Goal: Task Accomplishment & Management: Complete application form

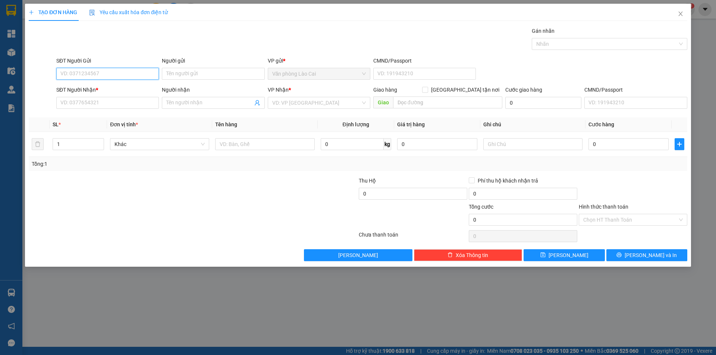
click at [120, 68] on input "SĐT Người Gửi" at bounding box center [107, 74] width 103 height 12
click at [103, 76] on input "0868321980" at bounding box center [107, 74] width 103 height 12
click at [102, 72] on input "0868321980" at bounding box center [107, 74] width 103 height 12
type input "0868321980"
click at [91, 105] on input "SĐT Người Nhận *" at bounding box center [107, 103] width 103 height 12
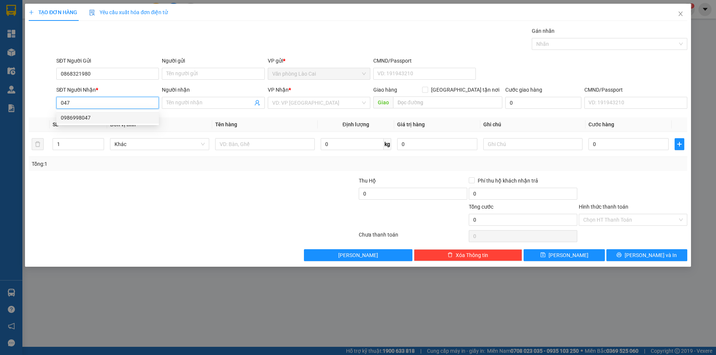
click at [72, 117] on div "0986998047" at bounding box center [108, 118] width 94 height 8
type input "0986998047"
type input "hà tĩnh"
type input "80.000"
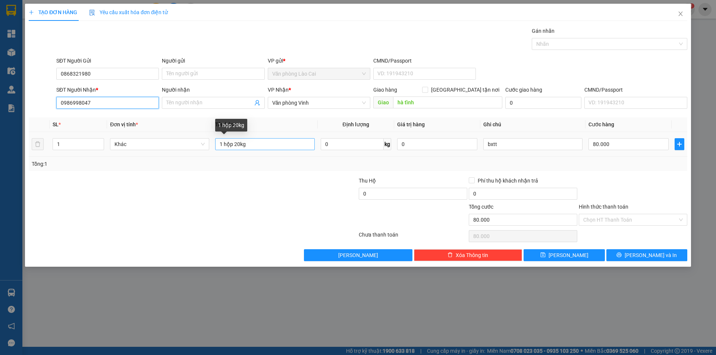
type input "0986998047"
drag, startPoint x: 256, startPoint y: 142, endPoint x: 206, endPoint y: 145, distance: 50.4
click at [206, 145] on tr "1 Khác 1 hộp 20kg 0 kg 0 bxtt 80.000" at bounding box center [358, 144] width 658 height 25
drag, startPoint x: 95, startPoint y: 105, endPoint x: 44, endPoint y: 101, distance: 50.8
click at [44, 101] on div "SĐT Người Nhận * 0986998047 Người nhận Tên người nhận VP Nhận * Văn phòng Vinh …" at bounding box center [358, 99] width 660 height 26
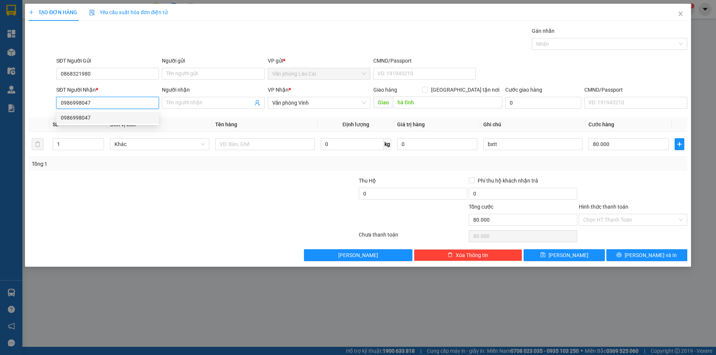
click at [95, 116] on div "0986998047" at bounding box center [108, 118] width 94 height 8
type input "1 hộp 20kg"
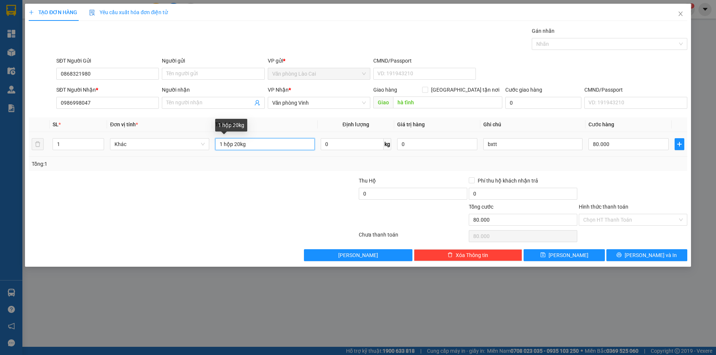
drag, startPoint x: 274, startPoint y: 147, endPoint x: 233, endPoint y: 138, distance: 42.4
click at [233, 138] on div "1 hộp 20kg" at bounding box center [264, 144] width 99 height 15
drag, startPoint x: 227, startPoint y: 138, endPoint x: 223, endPoint y: 138, distance: 4.1
click at [223, 138] on div "1 hộp 20kg" at bounding box center [264, 144] width 99 height 15
drag, startPoint x: 270, startPoint y: 142, endPoint x: 187, endPoint y: 141, distance: 83.1
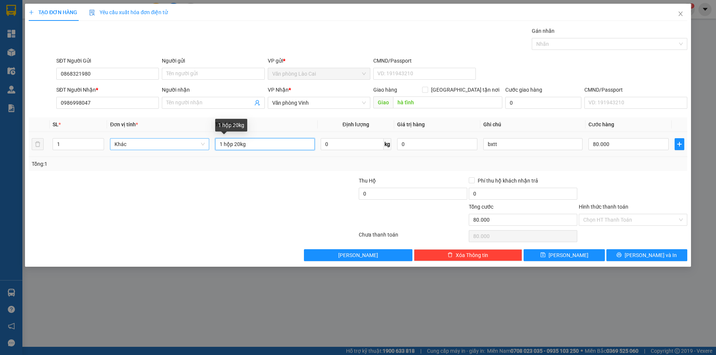
click at [187, 141] on tr "1 Khác 1 hộp 20kg 0 kg 0 bxtt 80.000" at bounding box center [358, 144] width 658 height 25
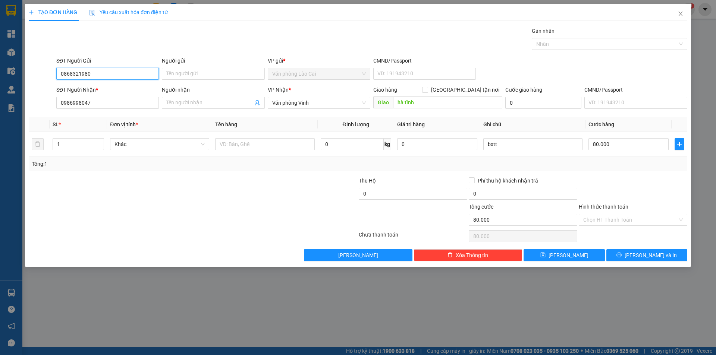
click at [93, 75] on input "0868321980" at bounding box center [107, 74] width 103 height 12
click at [83, 117] on div "Transit Pickup Surcharge Ids Transit Deliver Surcharge Ids Transit Deliver Surc…" at bounding box center [358, 144] width 658 height 234
drag, startPoint x: 93, startPoint y: 73, endPoint x: 100, endPoint y: 69, distance: 8.9
click at [49, 73] on div "SĐT Người Gửi 0868321980 0868321980 Người gửi Tên người gửi VP gửi * Văn phòng …" at bounding box center [358, 70] width 660 height 26
click at [82, 89] on div "0983473448" at bounding box center [108, 89] width 94 height 8
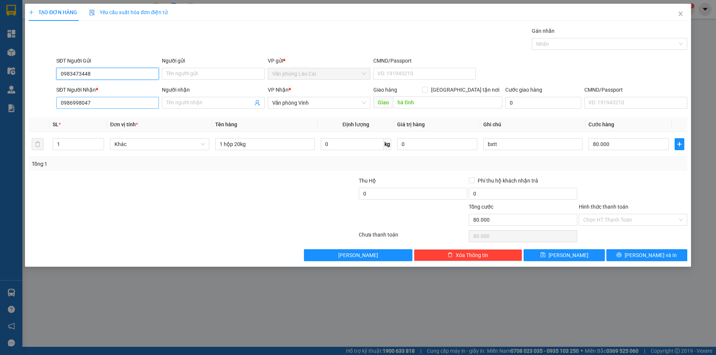
type input "0983473448"
click at [100, 108] on input "0986998047" at bounding box center [107, 103] width 103 height 12
click at [87, 119] on div "0986998047" at bounding box center [108, 118] width 94 height 8
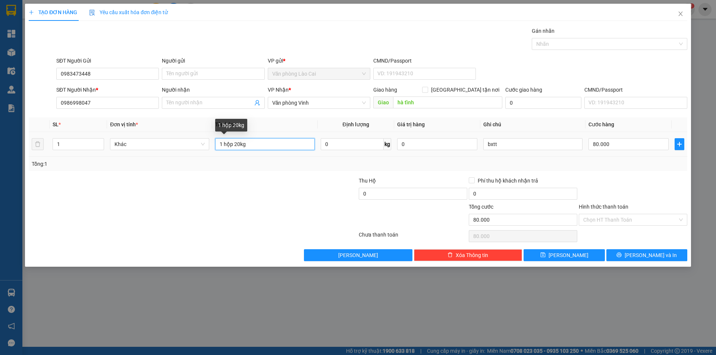
drag, startPoint x: 226, startPoint y: 142, endPoint x: 301, endPoint y: 139, distance: 75.8
click at [301, 140] on input "1 hộp 20kg" at bounding box center [264, 144] width 99 height 12
type input "1 tải xanh đồ khô"
click at [508, 146] on input "bxtt" at bounding box center [532, 144] width 99 height 12
type input "b"
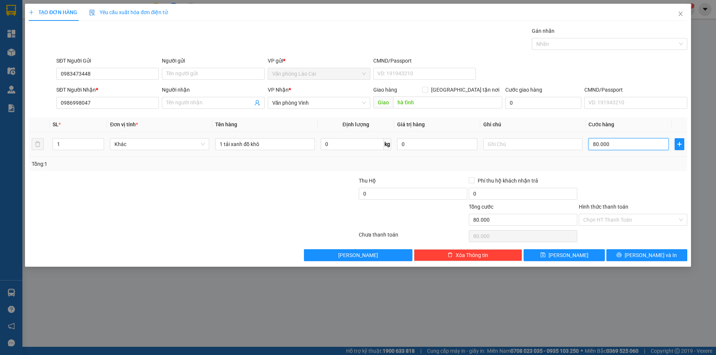
click at [615, 145] on input "80.000" at bounding box center [628, 144] width 80 height 12
type input "0"
drag, startPoint x: 600, startPoint y: 149, endPoint x: 553, endPoint y: 153, distance: 47.1
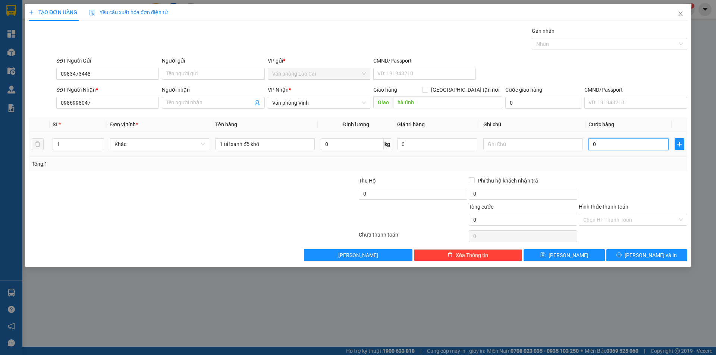
click at [553, 153] on tr "1 Khác 1 tải xanh đồ khô 0 kg 0 0" at bounding box center [358, 144] width 658 height 25
type input "3"
type input "30"
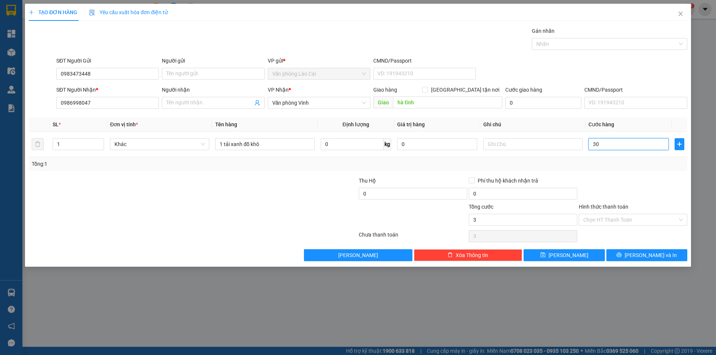
type input "30"
type input "300"
type input "3.000"
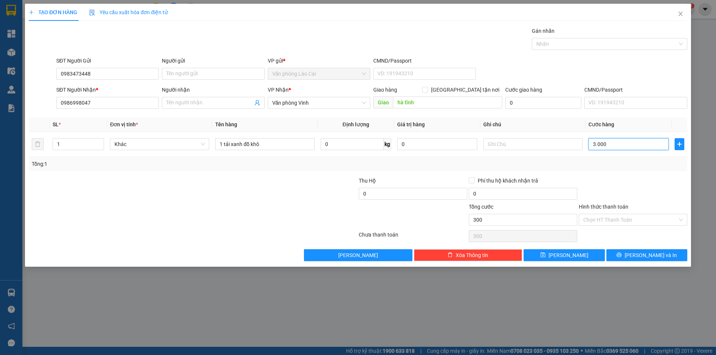
type input "3.000"
type input "30.000"
type input "300.000"
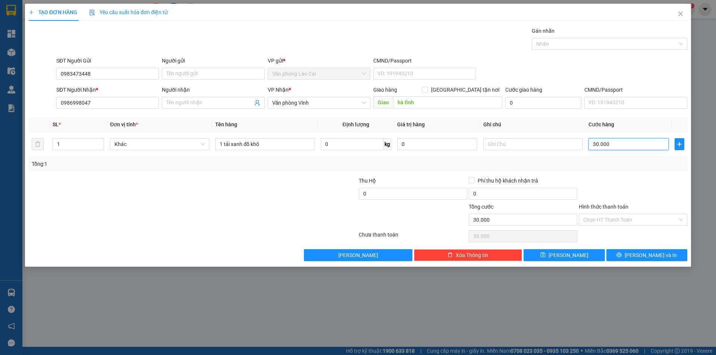
type input "300.000"
click at [648, 256] on span "[PERSON_NAME] và In" at bounding box center [650, 255] width 52 height 8
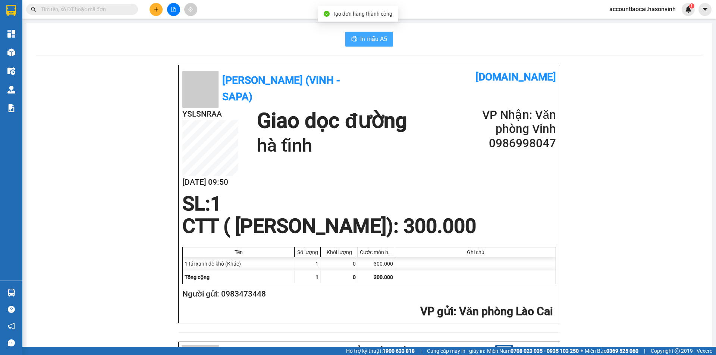
click at [366, 40] on span "In mẫu A5" at bounding box center [373, 38] width 27 height 9
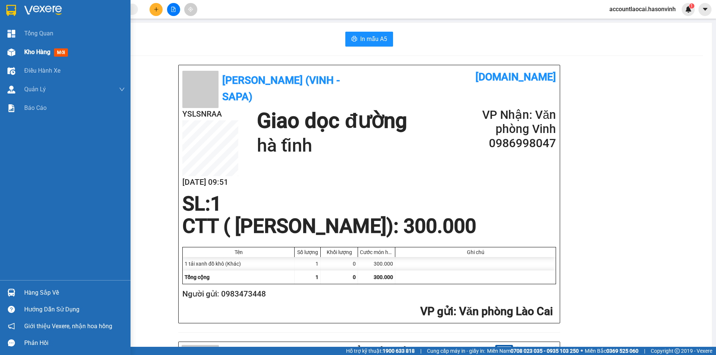
click at [31, 47] on div "Kho hàng mới" at bounding box center [74, 52] width 101 height 19
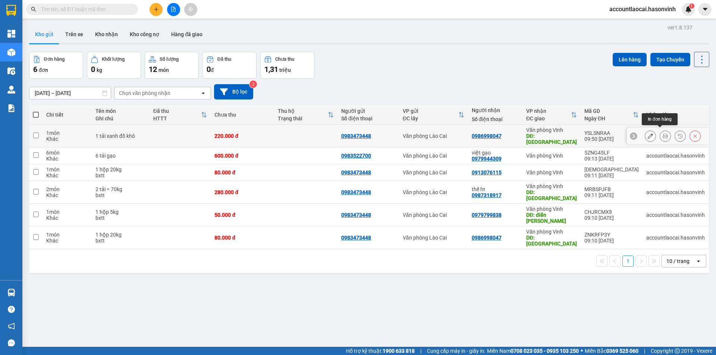
click at [662, 133] on icon at bounding box center [664, 135] width 5 height 5
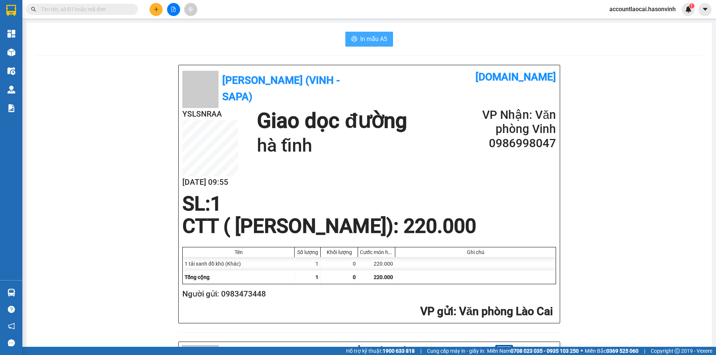
click at [362, 37] on span "In mẫu A5" at bounding box center [373, 38] width 27 height 9
